Goal: Transaction & Acquisition: Purchase product/service

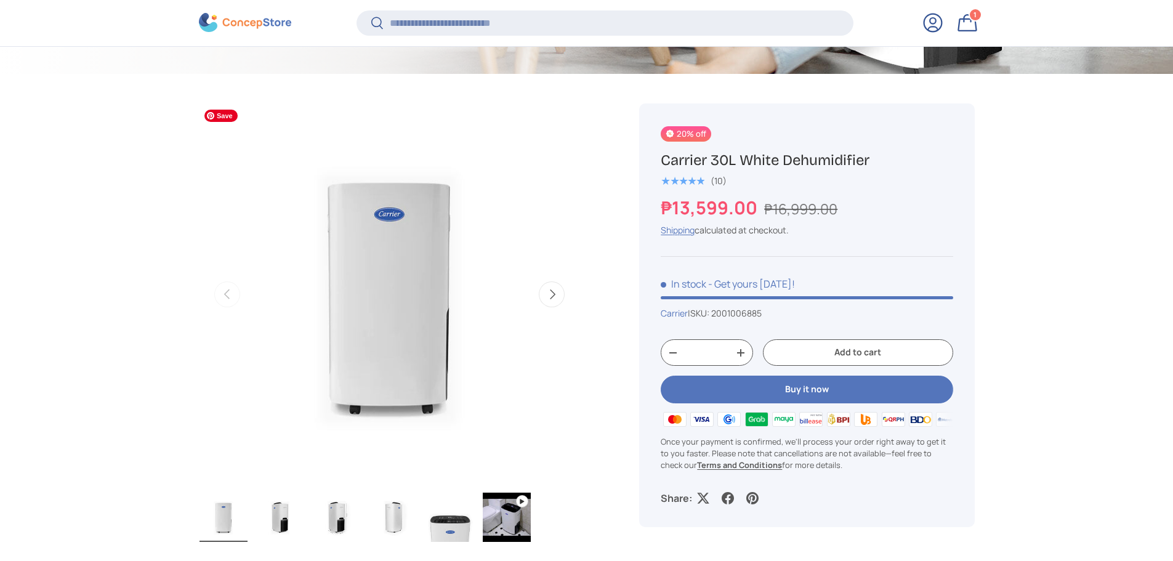
scroll to position [428, 0]
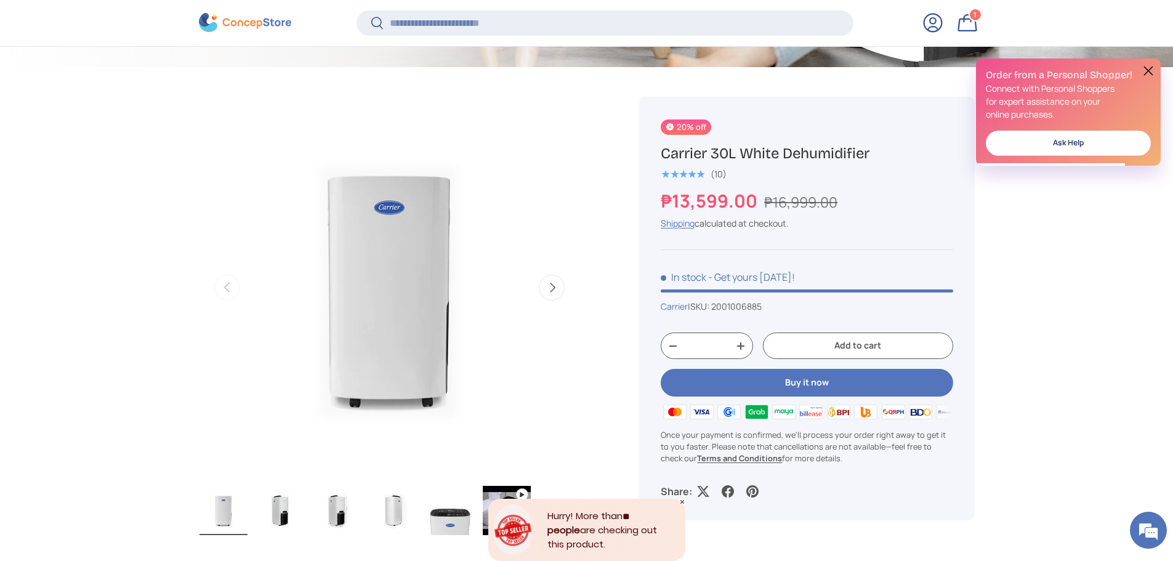
click at [939, 30] on link "Log in" at bounding box center [932, 22] width 27 height 27
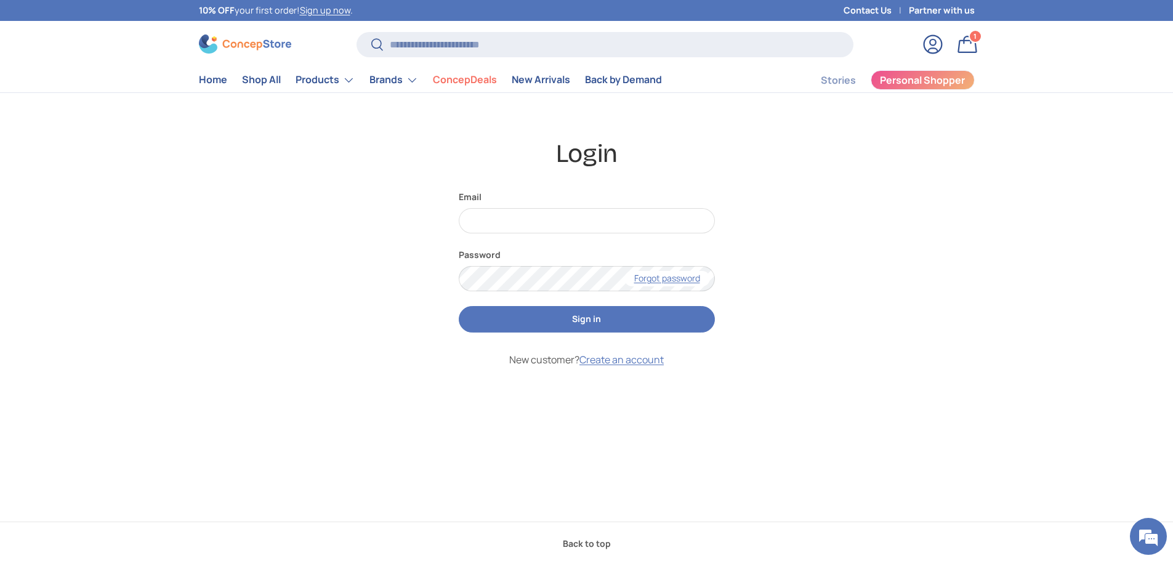
click at [856, 355] on div "Login Email Password Forgot password Sign in New customer? Create an account" at bounding box center [587, 307] width 776 height 340
click at [590, 206] on div "Email" at bounding box center [587, 211] width 256 height 43
click at [591, 233] on input "Email" at bounding box center [587, 220] width 256 height 25
click at [786, 326] on div "Login Email Password Forgot password Sign in New customer? Create an account" at bounding box center [587, 307] width 776 height 340
click at [616, 220] on input "Email" at bounding box center [587, 220] width 256 height 25
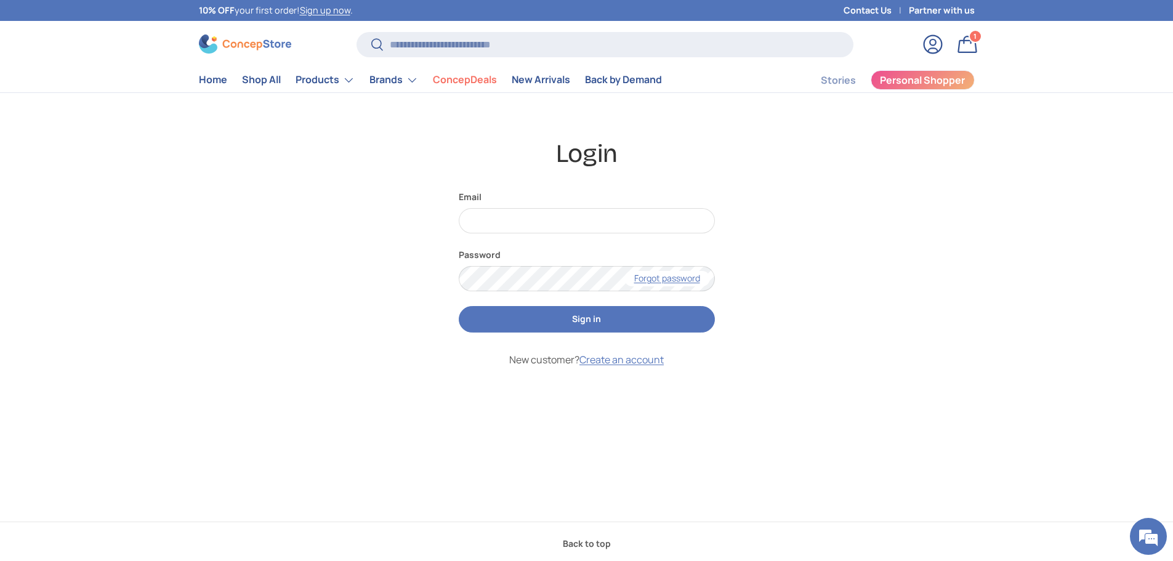
click at [781, 362] on div "Login Email Password Forgot password Sign in New customer? Create an account" at bounding box center [587, 307] width 776 height 340
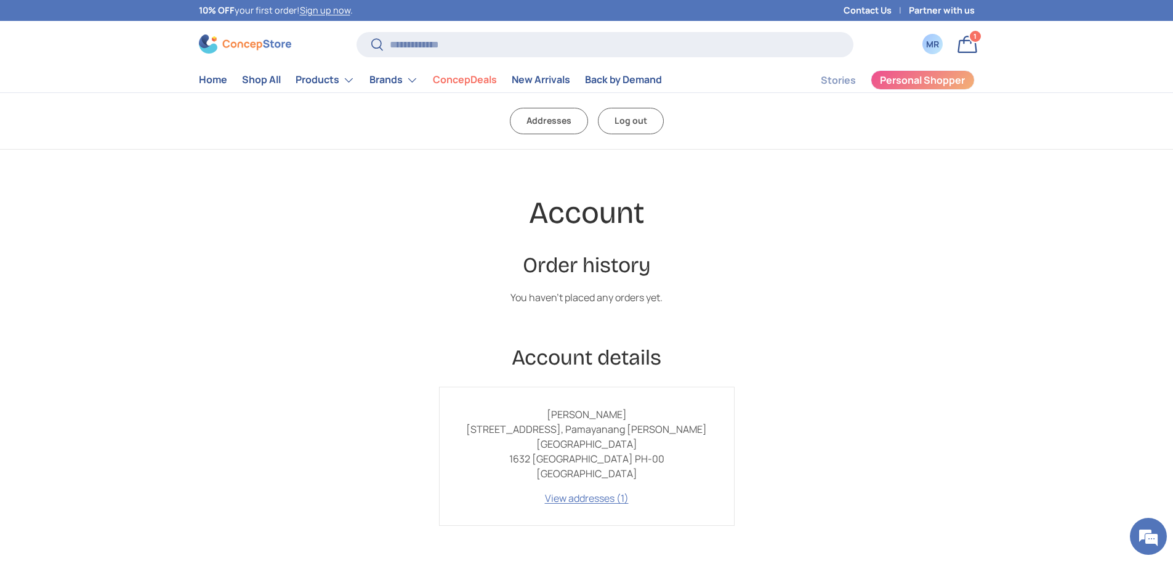
click at [963, 44] on link "Bag 1 1 item" at bounding box center [967, 44] width 27 height 27
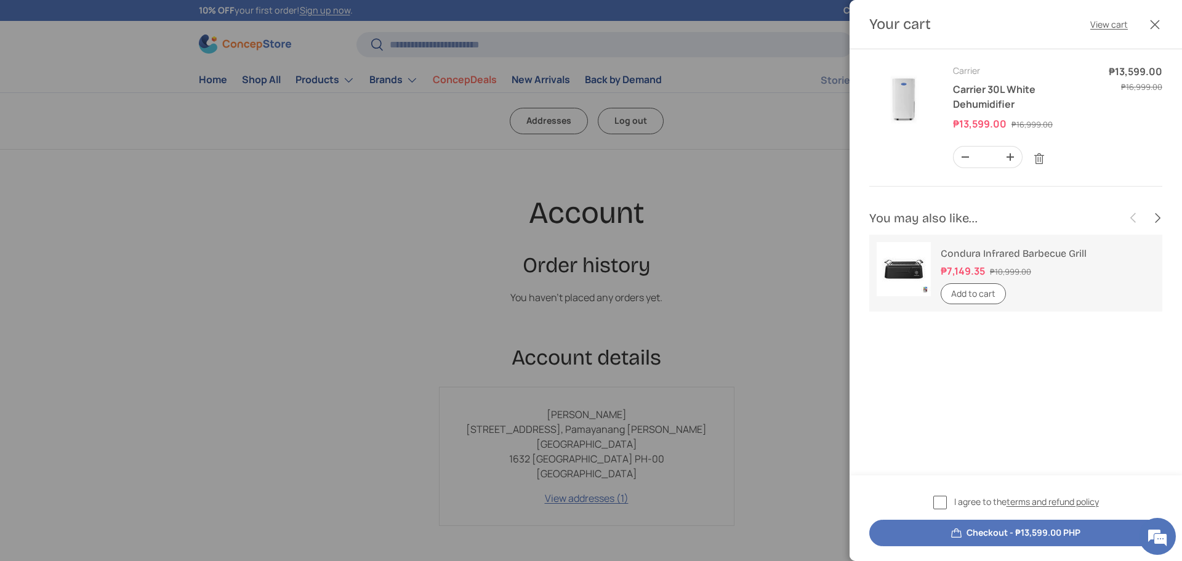
click at [944, 502] on label "I agree to the terms and refund policy" at bounding box center [1016, 502] width 166 height 14
click at [957, 530] on button "Checkout - ₱13,599.00 PHP" at bounding box center [1015, 533] width 293 height 26
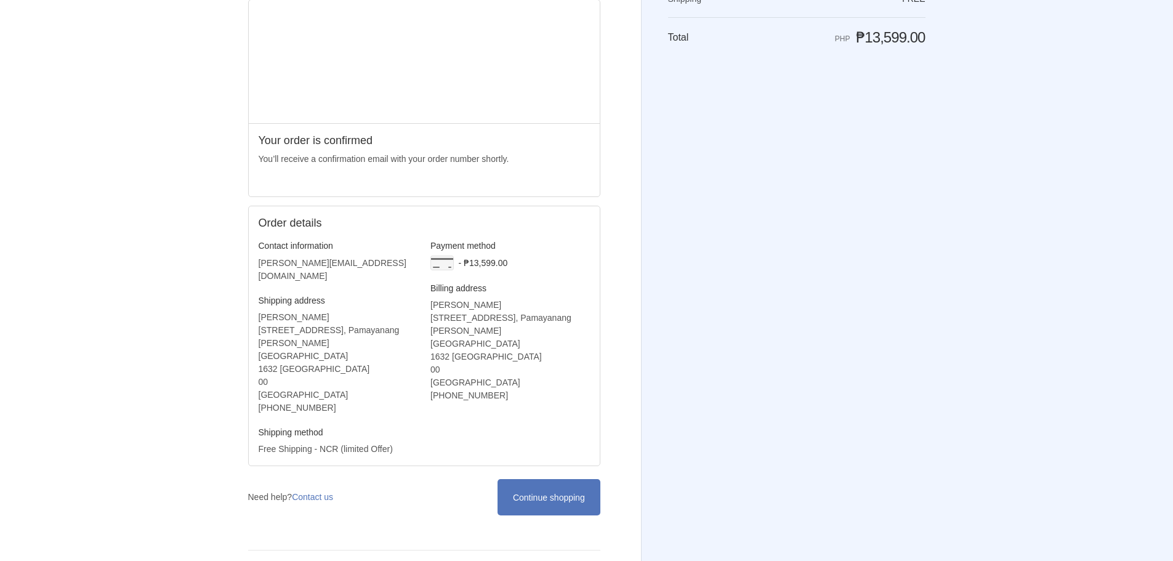
scroll to position [142, 0]
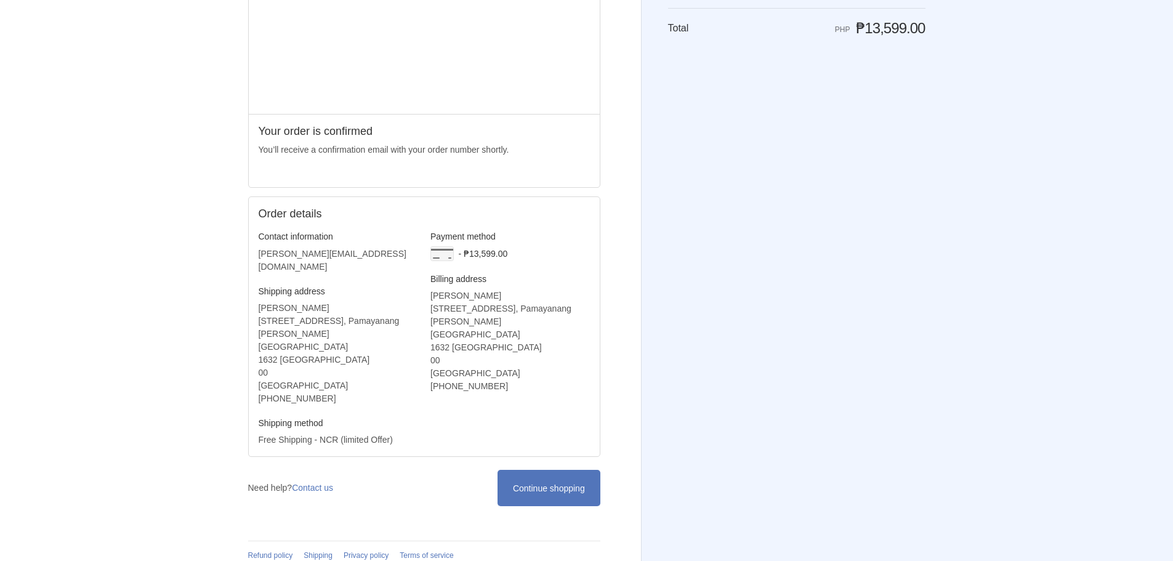
click at [672, 337] on div "Shopping cart Product image Description Quantity Price 1 Carrier 30L White Dehu…" at bounding box center [796, 139] width 257 height 492
click at [553, 470] on link "Continue shopping" at bounding box center [548, 488] width 102 height 36
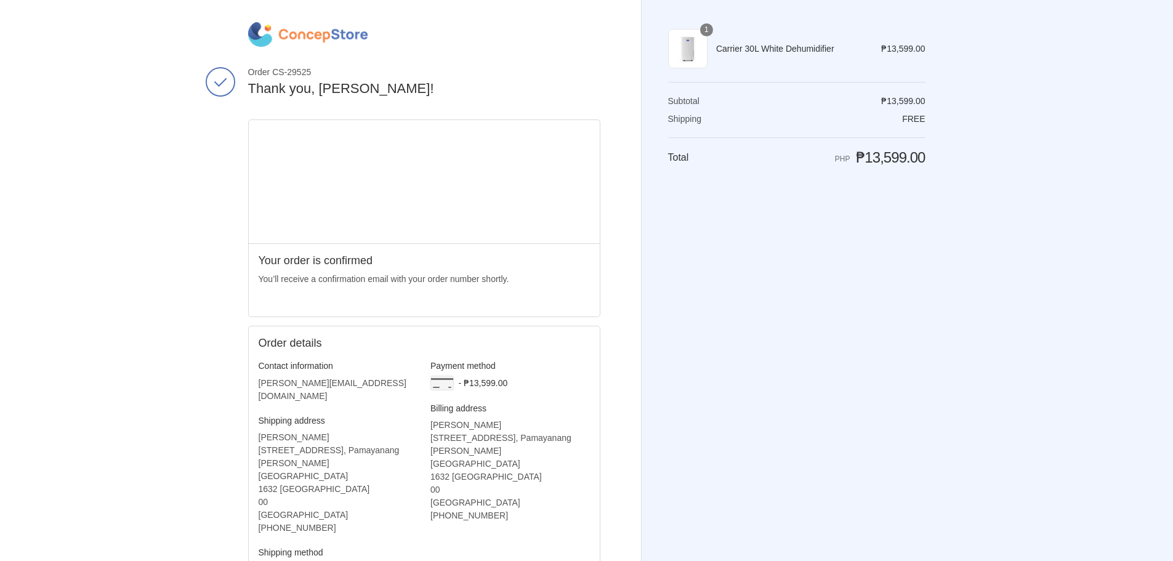
scroll to position [0, 0]
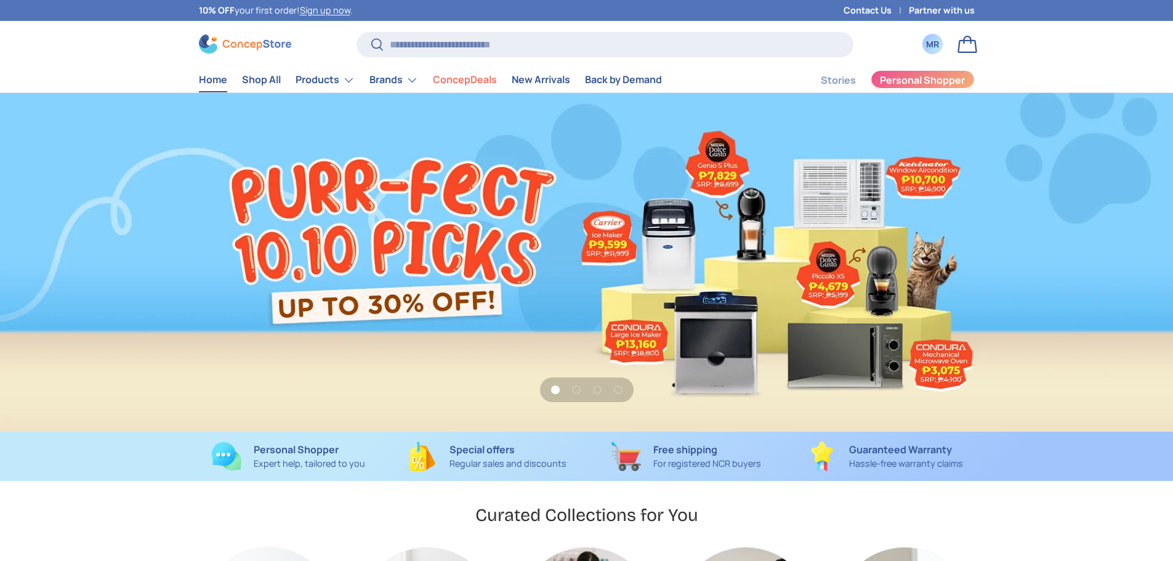
scroll to position [3185, 5033]
click at [935, 42] on div "MR" at bounding box center [933, 44] width 14 height 13
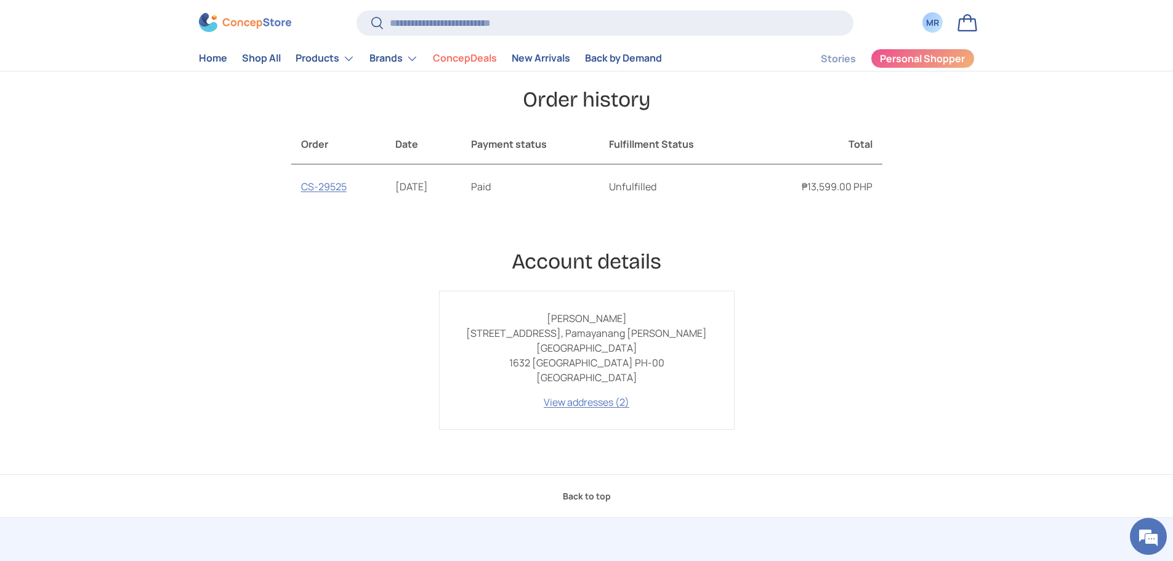
scroll to position [185, 0]
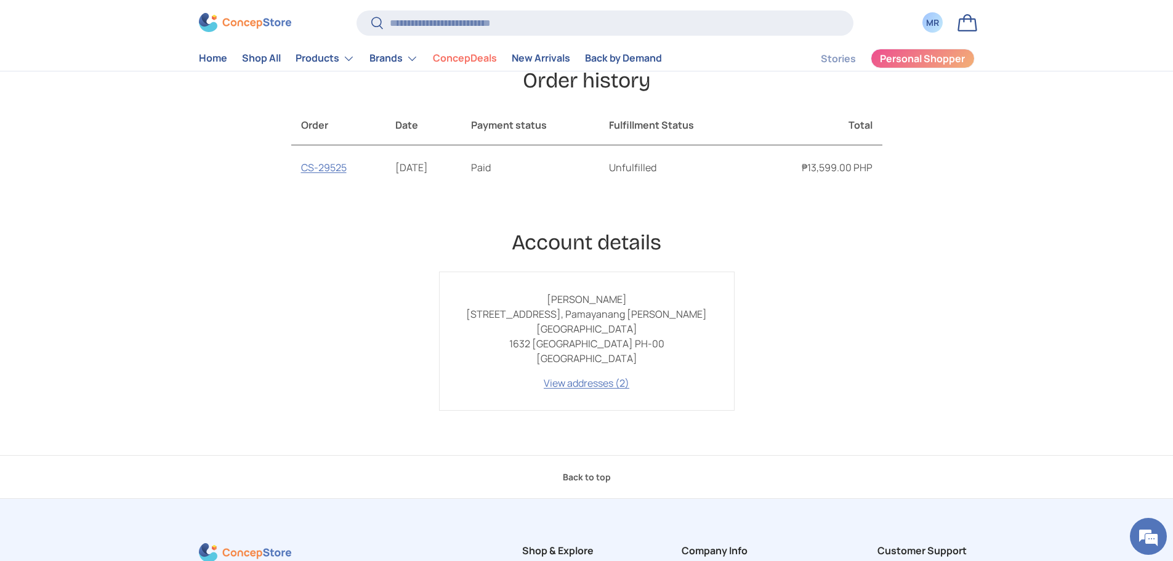
click at [461, 196] on div "Account Order history Order history Order Date Payment status Fulfillment Statu…" at bounding box center [586, 209] width 591 height 401
click at [315, 169] on link "CS-29525" at bounding box center [324, 168] width 46 height 14
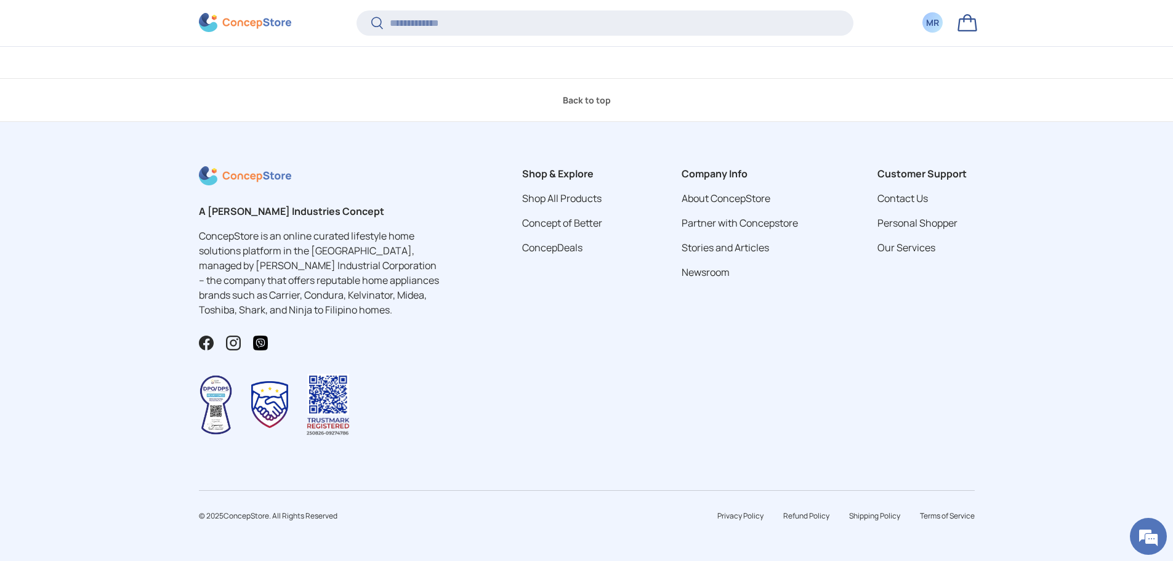
scroll to position [829, 0]
click at [701, 359] on div "Company Info About ConcepStore Partner with Concepstore Stories and Articles Ne…" at bounding box center [740, 310] width 156 height 289
click at [856, 326] on div "A Concepcion Industries Concept ConcepStore is an online curated lifestyle home…" at bounding box center [586, 310] width 815 height 289
drag, startPoint x: 1040, startPoint y: 403, endPoint x: 1012, endPoint y: 402, distance: 28.3
click at [1040, 403] on footer "A Concepcion Industries Concept ConcepStore is an online curated lifestyle home…" at bounding box center [586, 341] width 1173 height 439
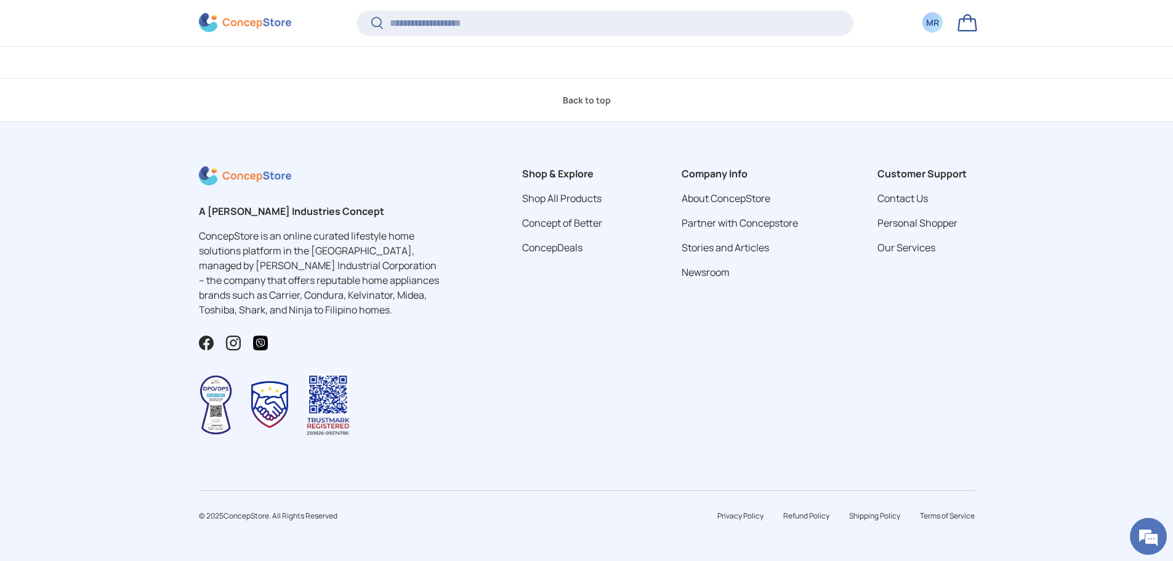
click at [912, 398] on div "Customer Support Contact Us Personal Shopper Our Services" at bounding box center [926, 310] width 136 height 289
click at [569, 379] on div "Shop & Explore Shop All Products Concept of Better ConcepDeals" at bounding box center [561, 310] width 119 height 289
click at [712, 356] on div "Company Info About ConcepStore Partner with Concepstore Stories and Articles Ne…" at bounding box center [740, 310] width 156 height 289
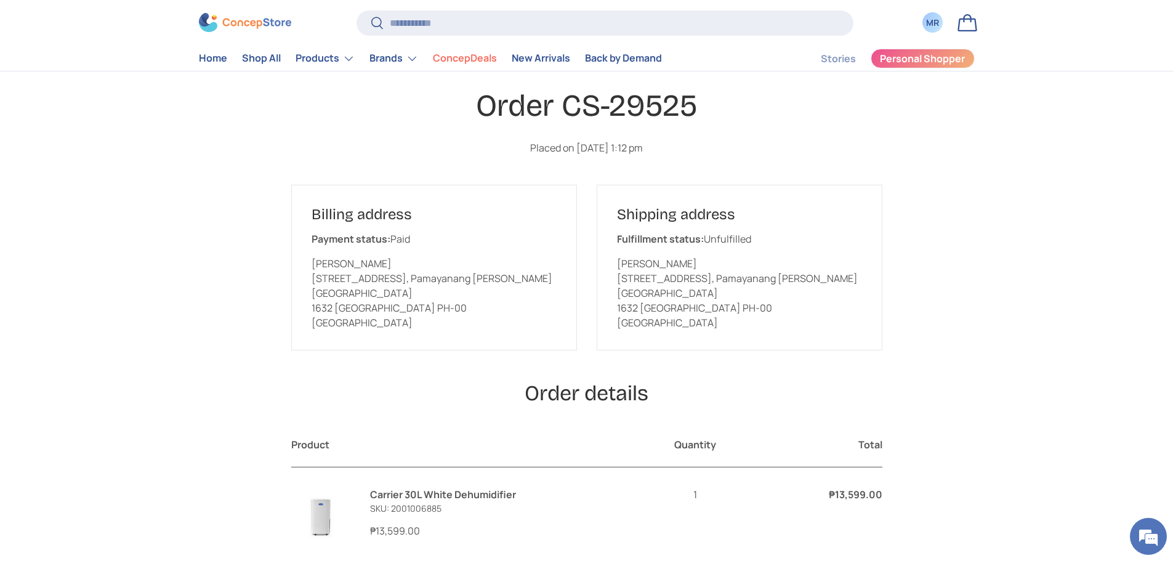
scroll to position [0, 0]
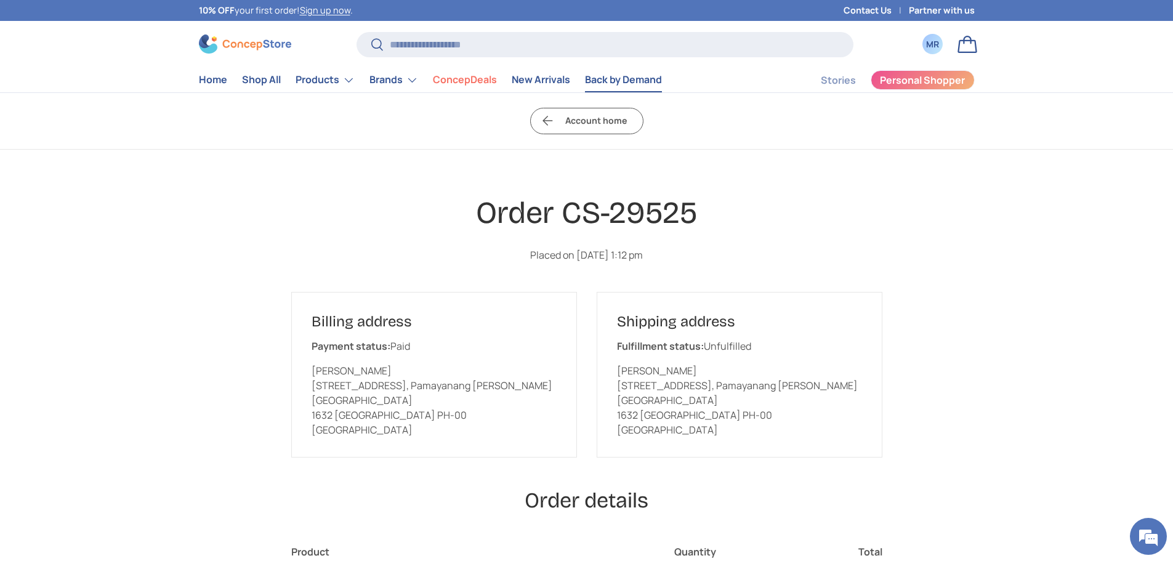
click at [622, 83] on link "Back by Demand" at bounding box center [623, 80] width 77 height 24
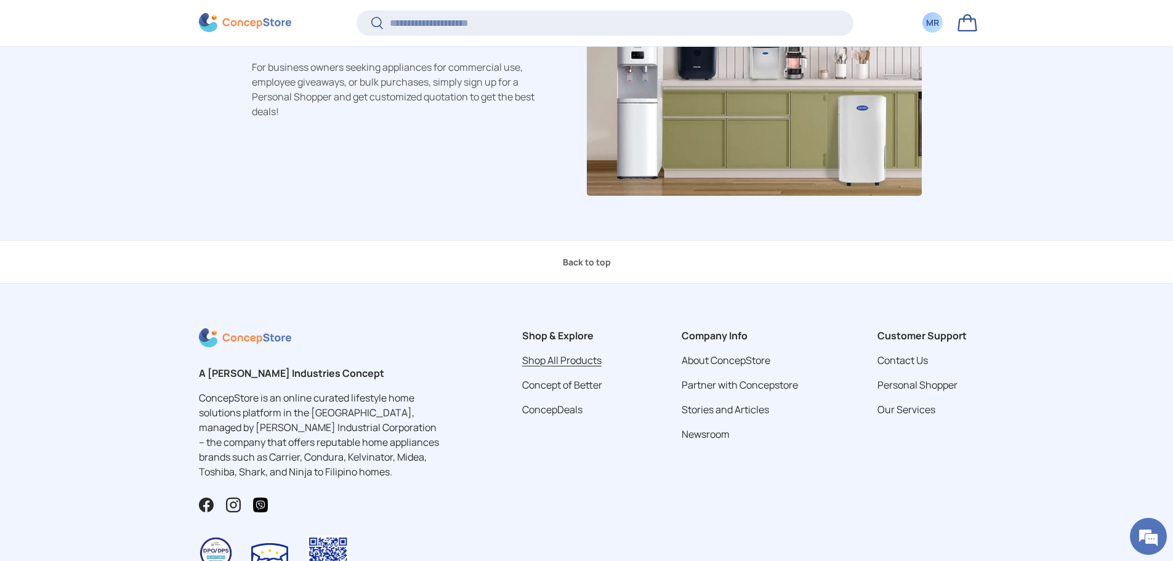
scroll to position [1453, 0]
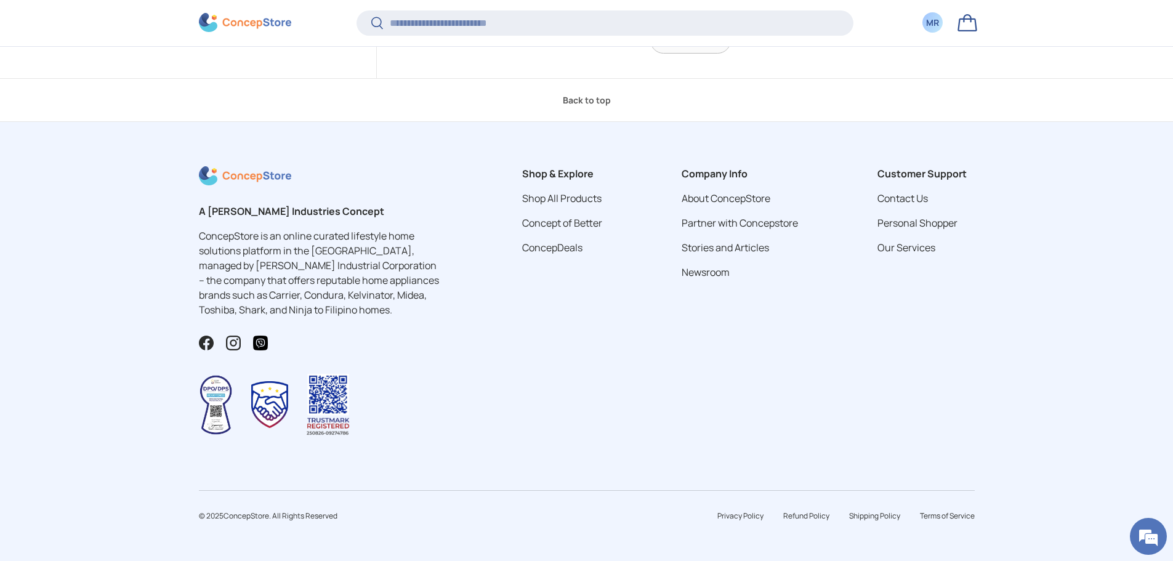
drag, startPoint x: 1041, startPoint y: 143, endPoint x: 1033, endPoint y: 460, distance: 317.1
click at [1027, 440] on footer "A Concepcion Industries Concept ConcepStore is an online curated lifestyle home…" at bounding box center [586, 341] width 1173 height 439
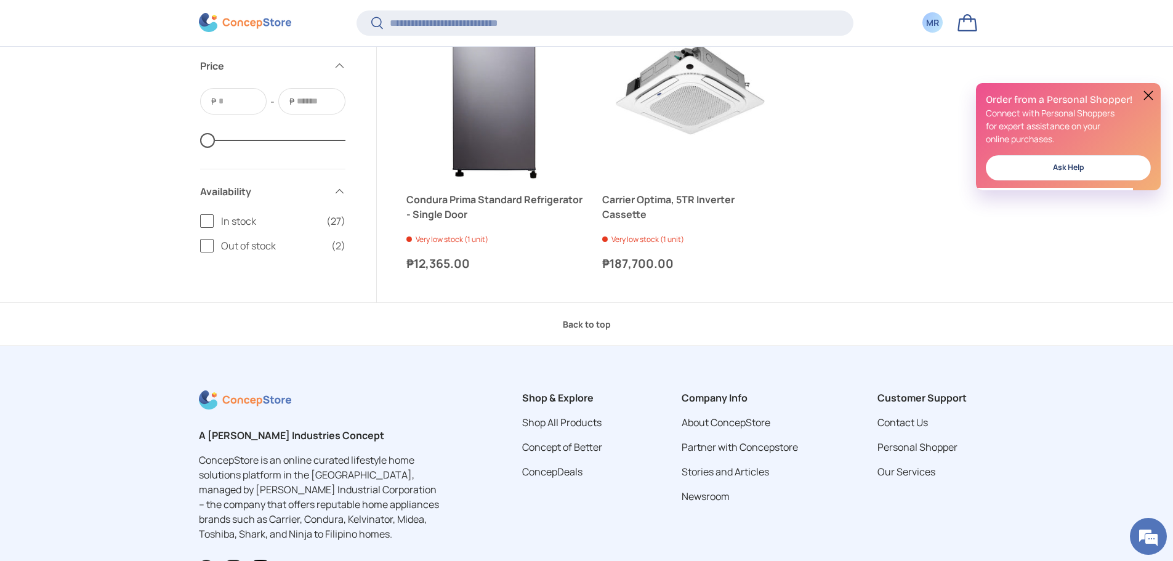
scroll to position [3356, 0]
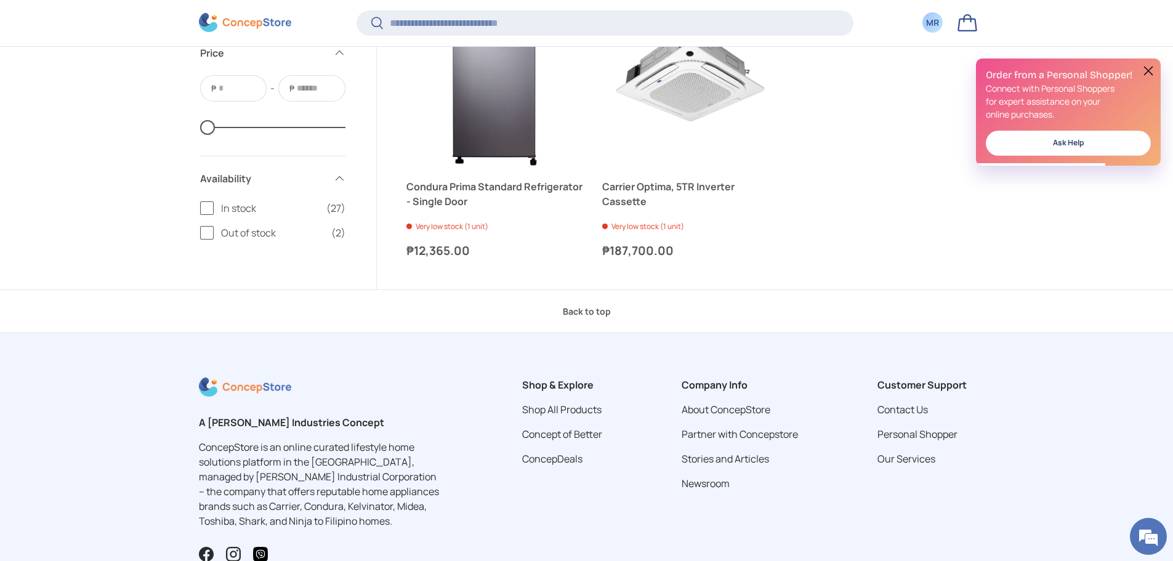
click at [821, 378] on div "A Concepcion Industries Concept ConcepStore is an online curated lifestyle home…" at bounding box center [586, 521] width 815 height 289
click at [829, 455] on div "A [PERSON_NAME] Industries Concept ConcepStore is an online curated lifestyle h…" at bounding box center [586, 521] width 815 height 289
click at [1143, 69] on button at bounding box center [1148, 70] width 15 height 15
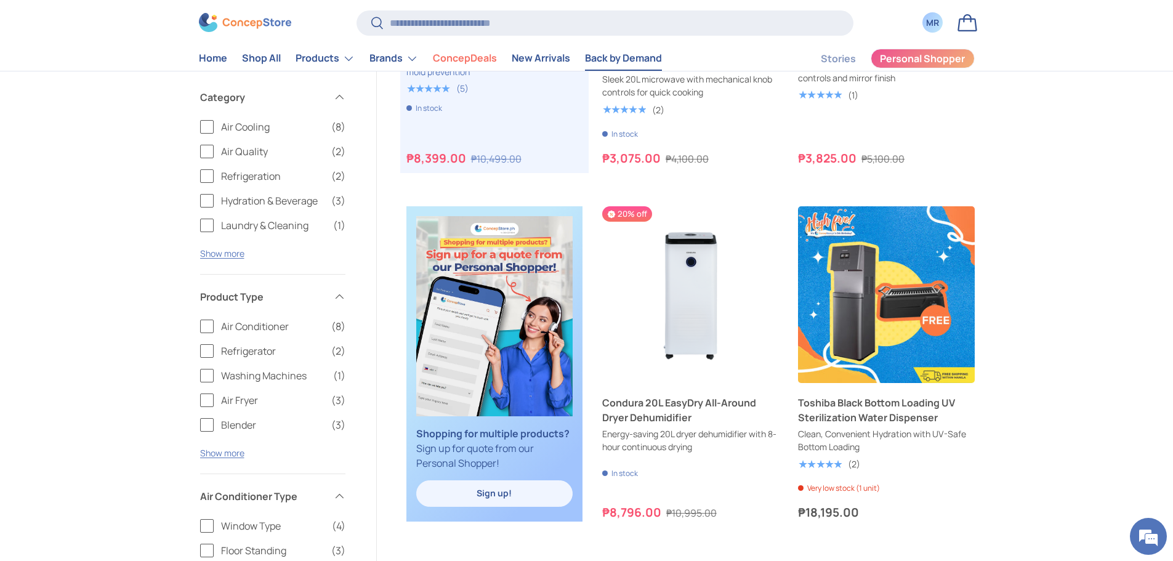
scroll to position [0, 0]
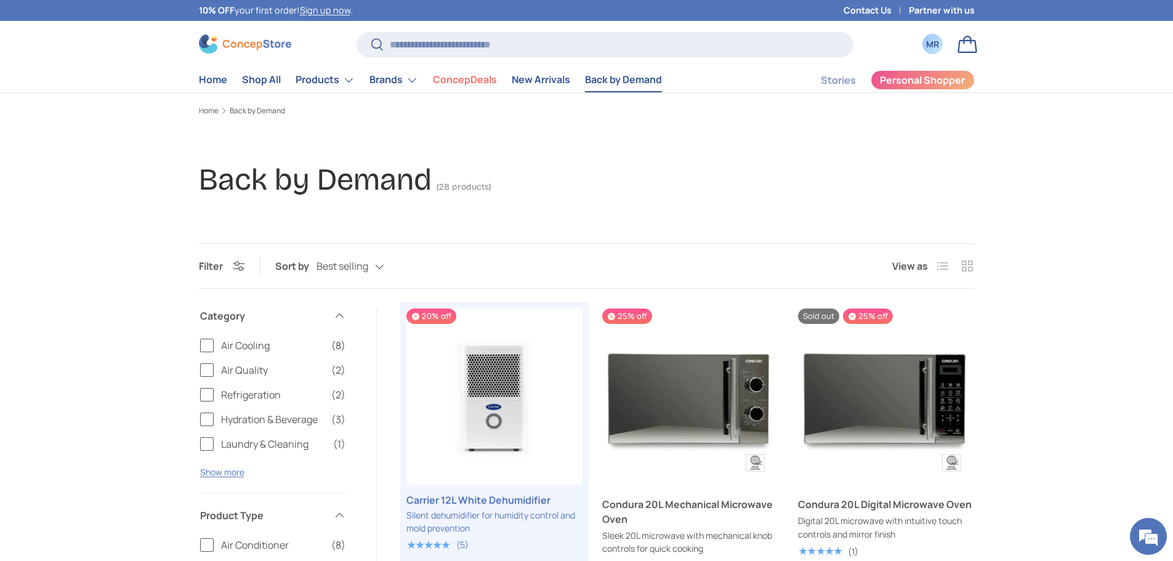
drag, startPoint x: 1079, startPoint y: 454, endPoint x: 1034, endPoint y: 209, distance: 248.5
click at [264, 12] on p "10% OFF your first order! Sign up now ." at bounding box center [276, 11] width 154 height 14
click at [939, 49] on div "MR" at bounding box center [933, 44] width 14 height 13
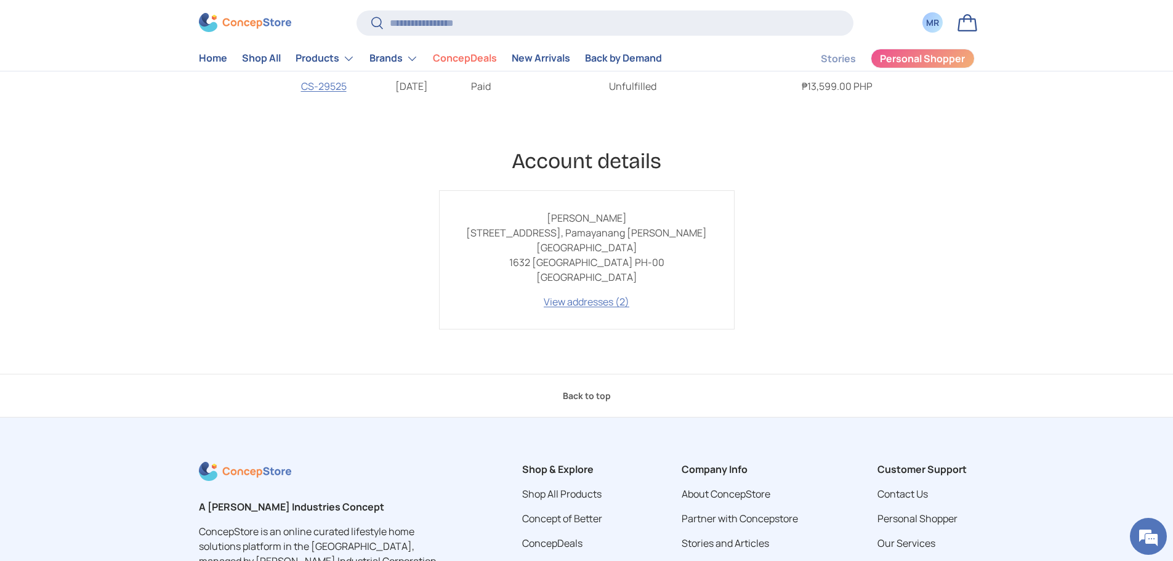
scroll to position [246, 0]
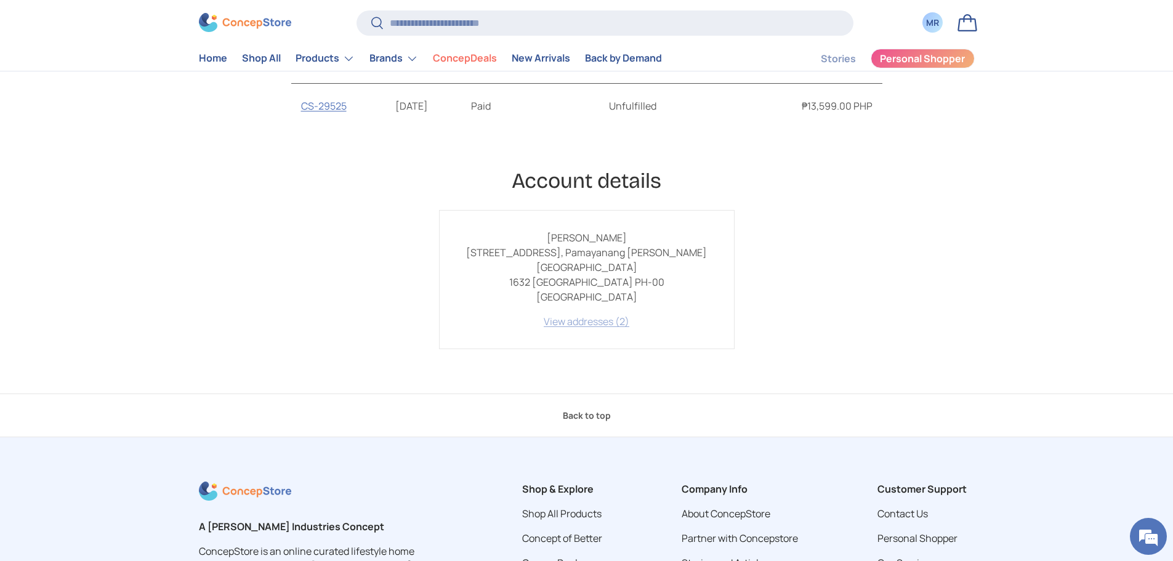
click at [589, 320] on link "View addresses (2)" at bounding box center [587, 322] width 86 height 14
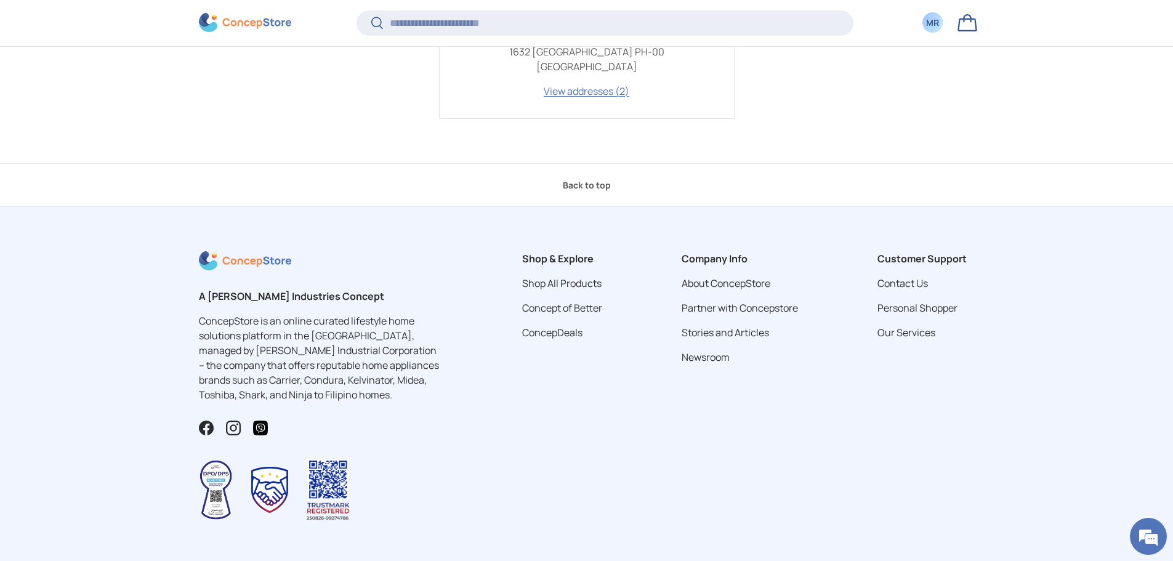
scroll to position [572, 0]
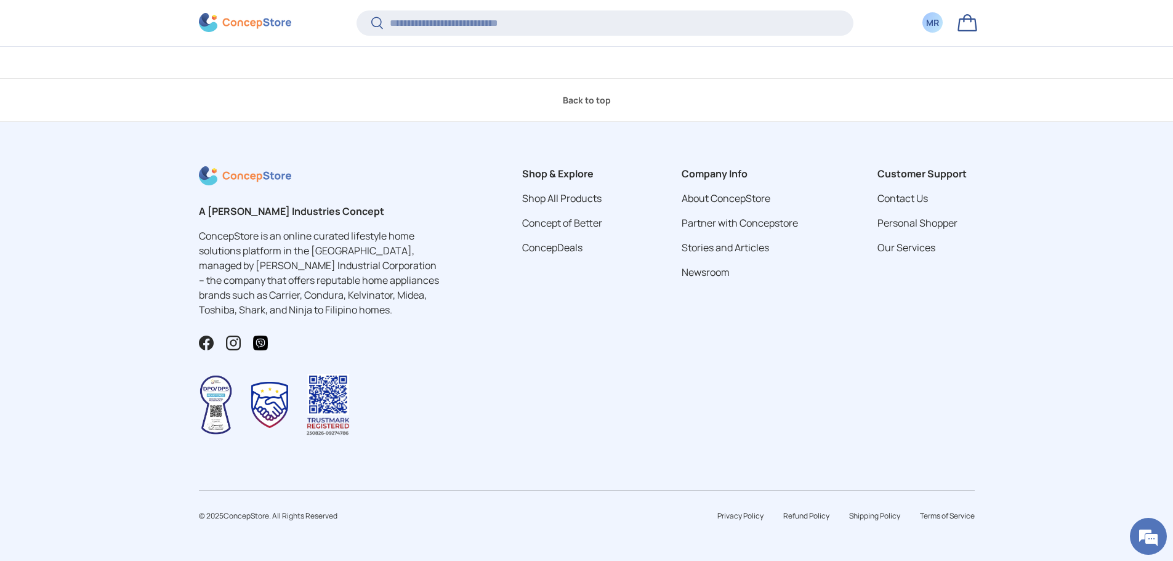
drag, startPoint x: 517, startPoint y: 274, endPoint x: 497, endPoint y: 273, distance: 19.7
click at [517, 275] on div "Shop & Explore Shop All Products Concept of Better ConcepDeals" at bounding box center [561, 310] width 119 height 289
click at [487, 273] on div "A Concepcion Industries Concept ConcepStore is an online curated lifestyle home…" at bounding box center [586, 310] width 815 height 289
click at [744, 193] on link "About ConcepStore" at bounding box center [725, 198] width 89 height 14
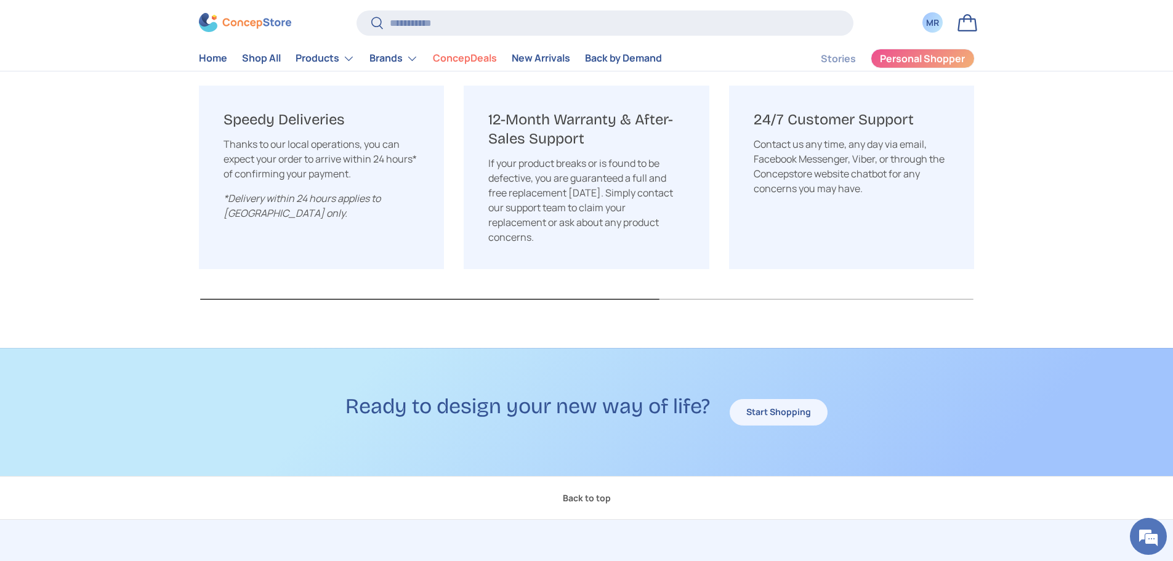
scroll to position [1662, 0]
click at [519, 348] on div "Ready to design your new way of life? Start Shopping" at bounding box center [586, 411] width 1173 height 127
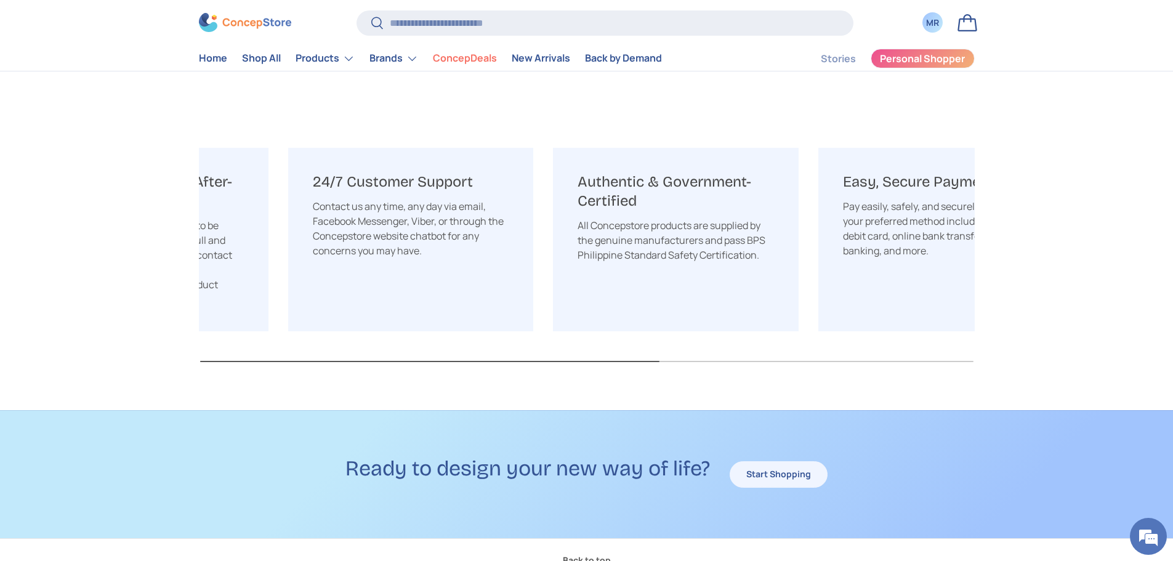
scroll to position [0, 530]
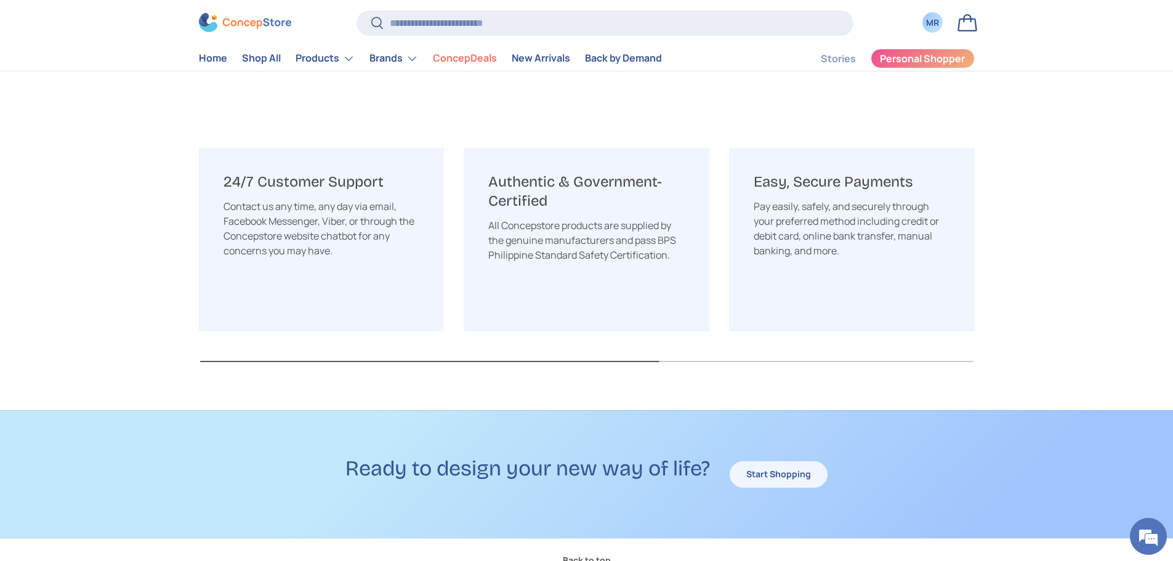
drag, startPoint x: 519, startPoint y: 338, endPoint x: 198, endPoint y: 326, distance: 321.6
click at [201, 326] on div "Speedy Deliveries Thanks to our local operations, you can expect your order to …" at bounding box center [587, 257] width 776 height 218
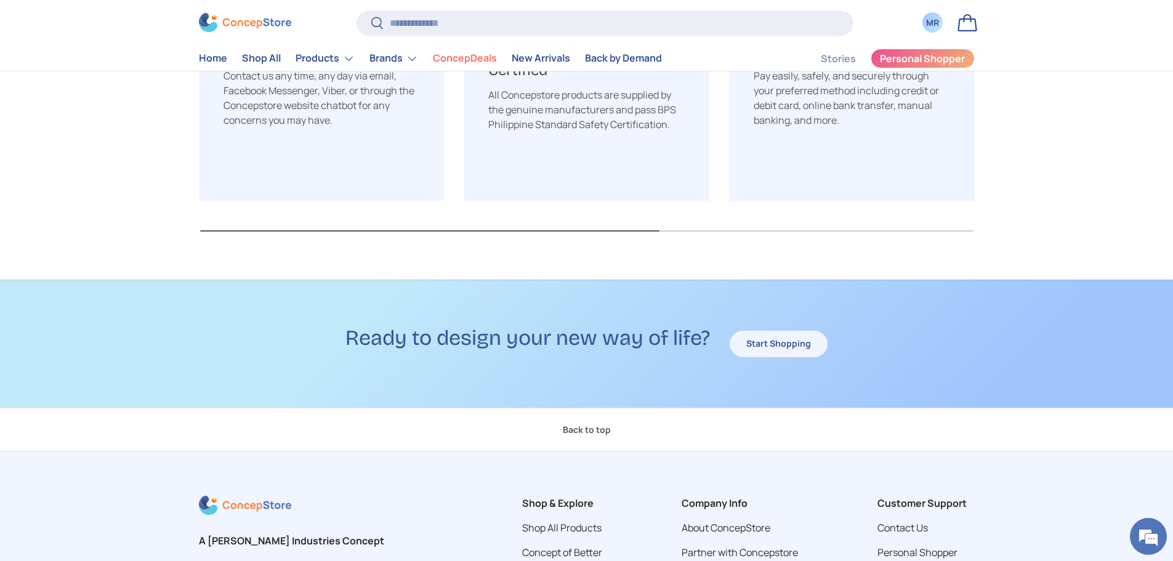
scroll to position [1918, 0]
